Goal: Task Accomplishment & Management: Complete application form

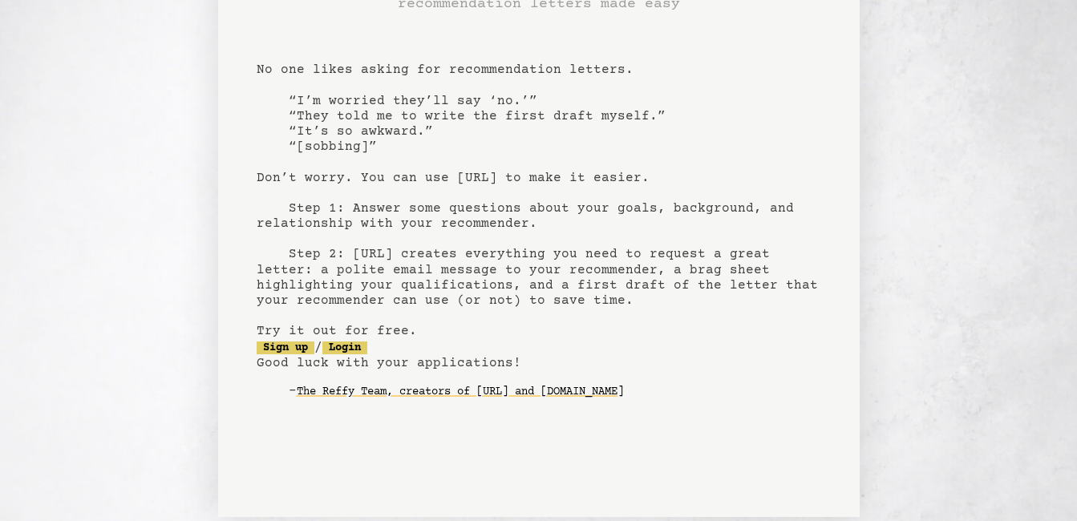
scroll to position [132, 0]
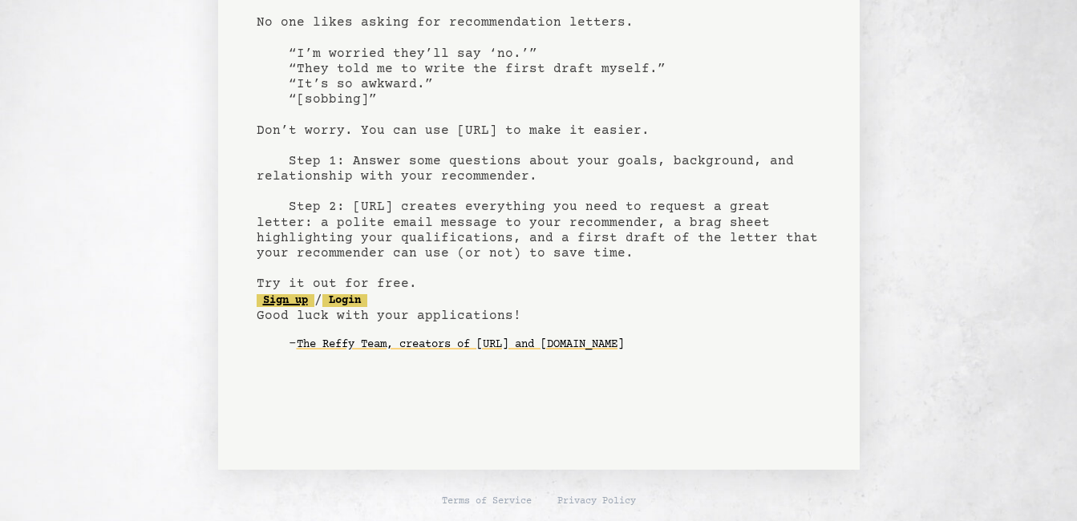
click at [304, 298] on link "Sign up" at bounding box center [286, 300] width 58 height 13
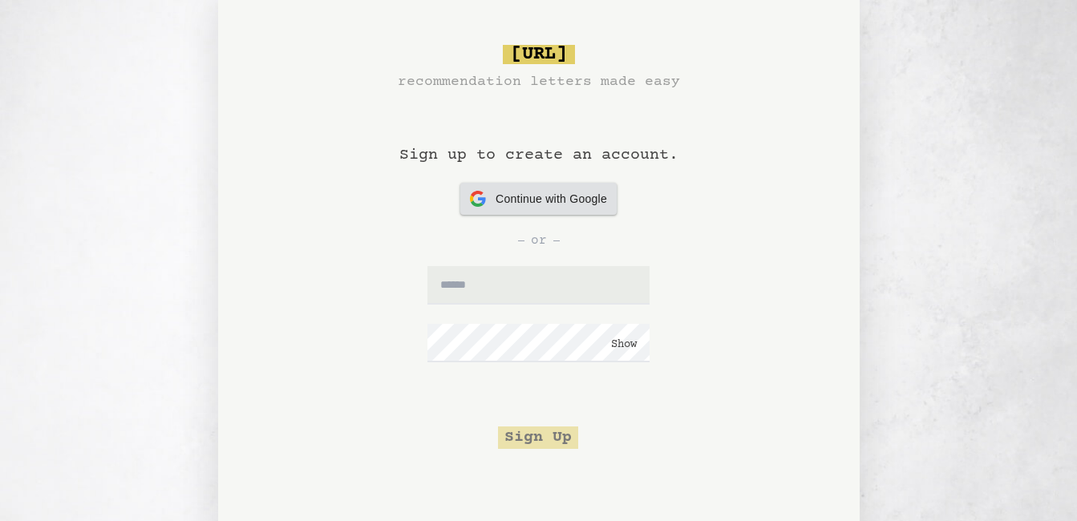
click at [522, 197] on span "Continue with Google" at bounding box center [552, 199] width 112 height 17
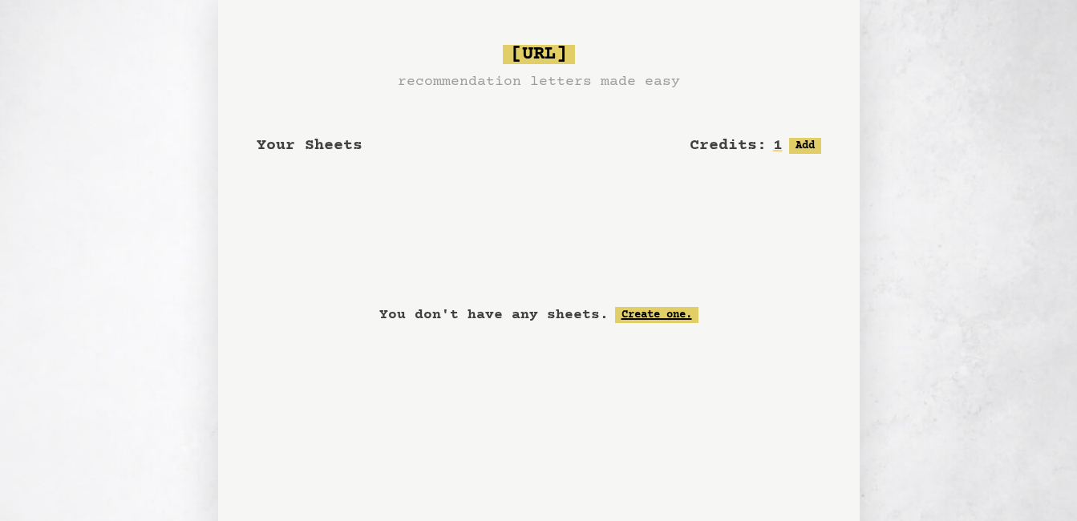
click at [682, 309] on link "Create one." at bounding box center [656, 315] width 83 height 16
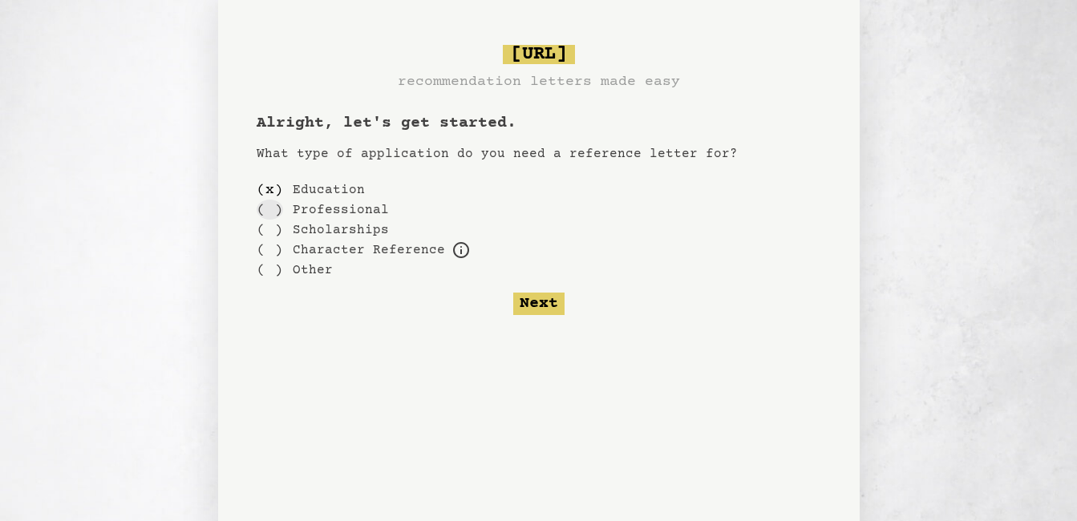
click at [278, 210] on div "( )" at bounding box center [270, 210] width 26 height 20
click at [521, 310] on button "Next" at bounding box center [538, 304] width 51 height 22
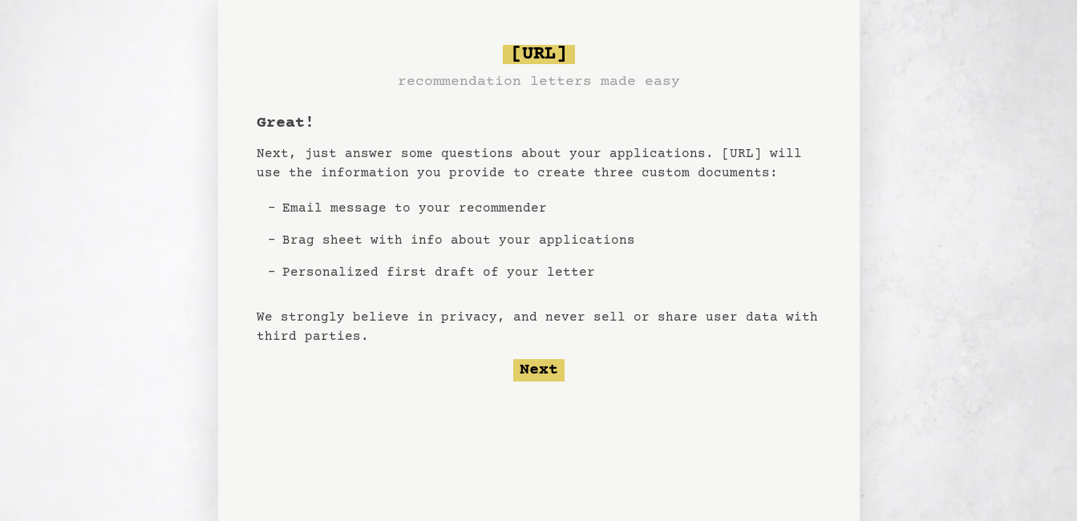
click at [279, 278] on li "Personalized first draft of your letter" at bounding box center [459, 273] width 366 height 32
click at [546, 369] on button "Next" at bounding box center [538, 370] width 51 height 22
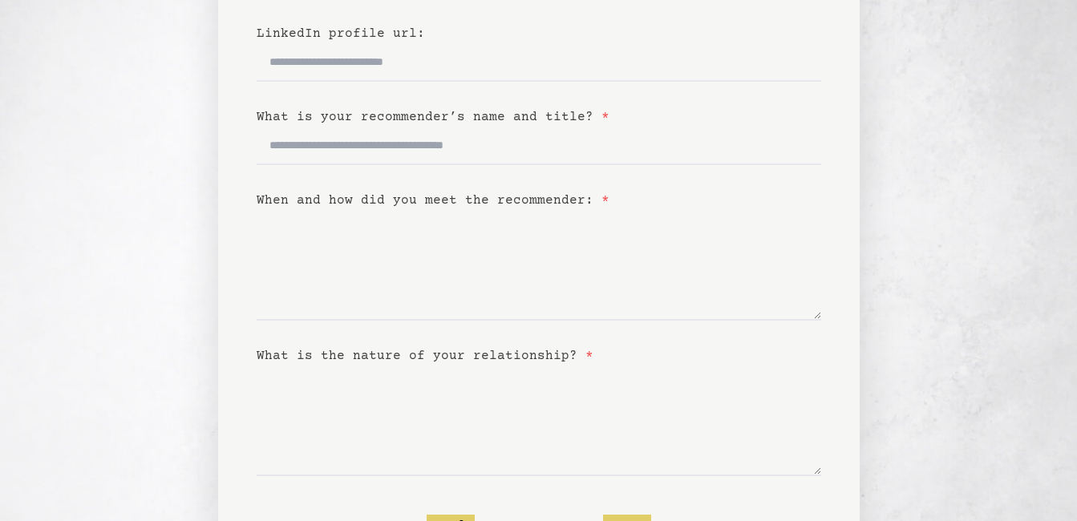
scroll to position [412, 0]
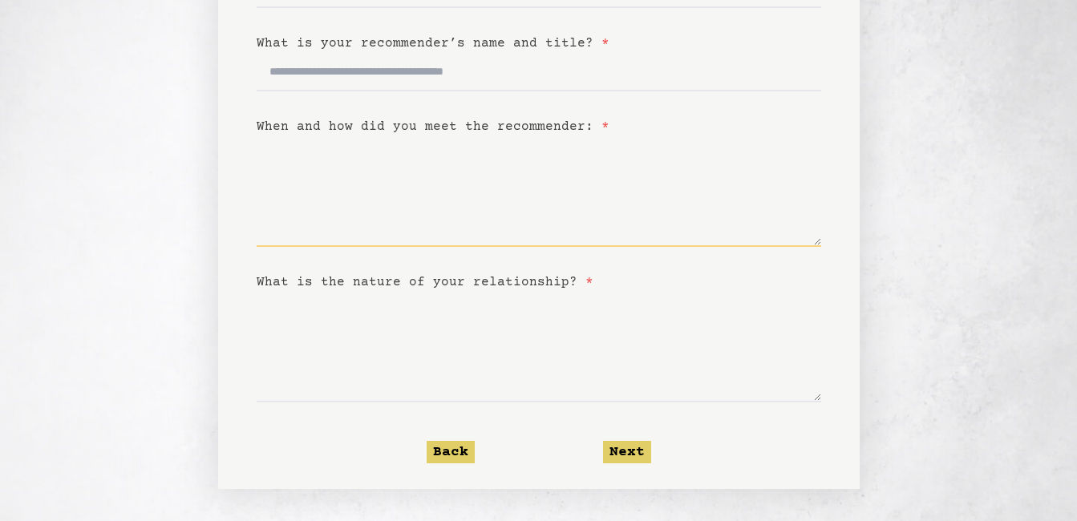
click at [736, 156] on textarea "When and how did you meet the recommender: *" at bounding box center [539, 191] width 565 height 111
